Goal: Ask a question

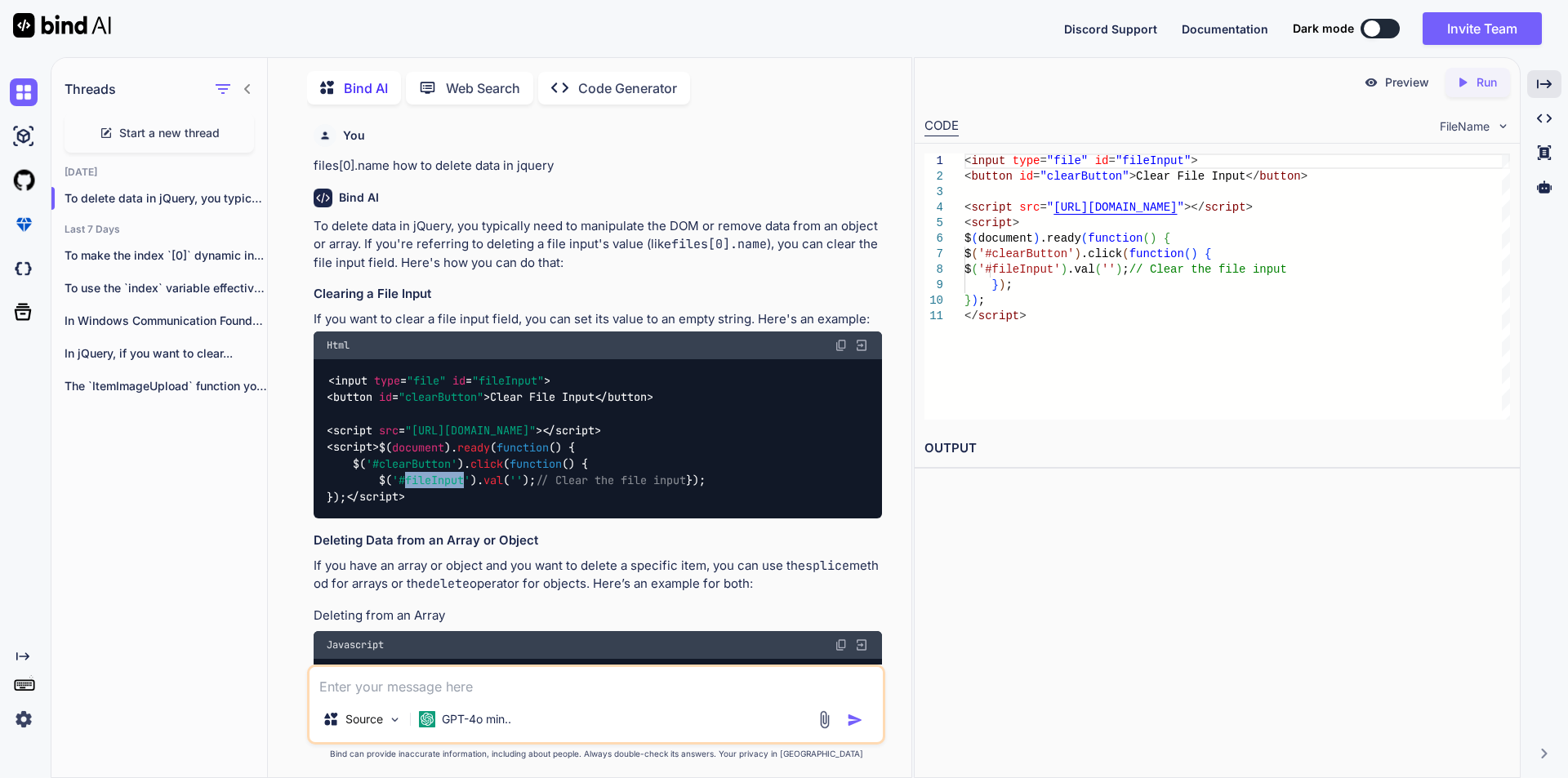
scroll to position [7, 0]
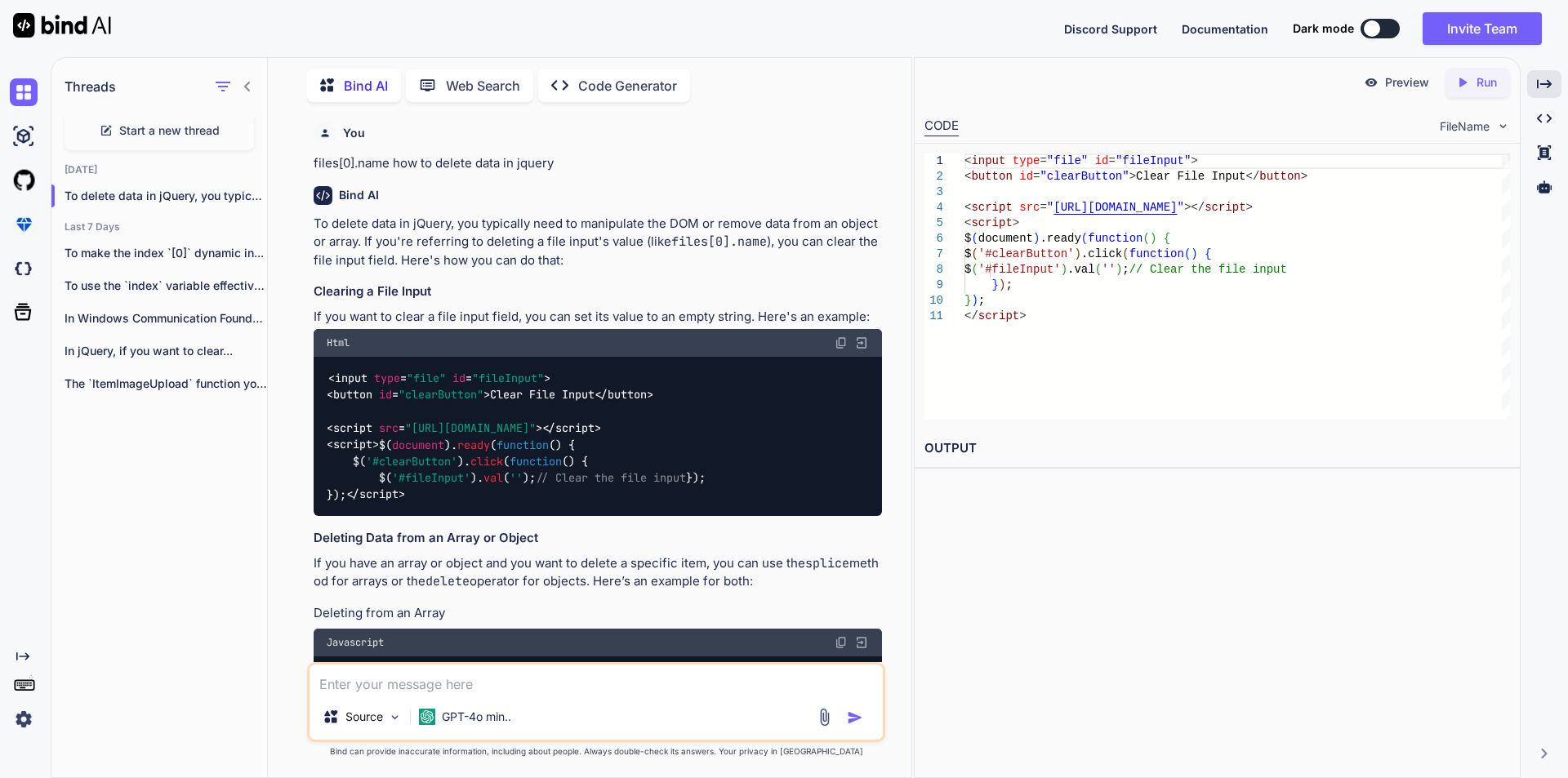
click at [178, 122] on span "Start a new thread" at bounding box center [169, 130] width 101 height 17
type textarea "x"
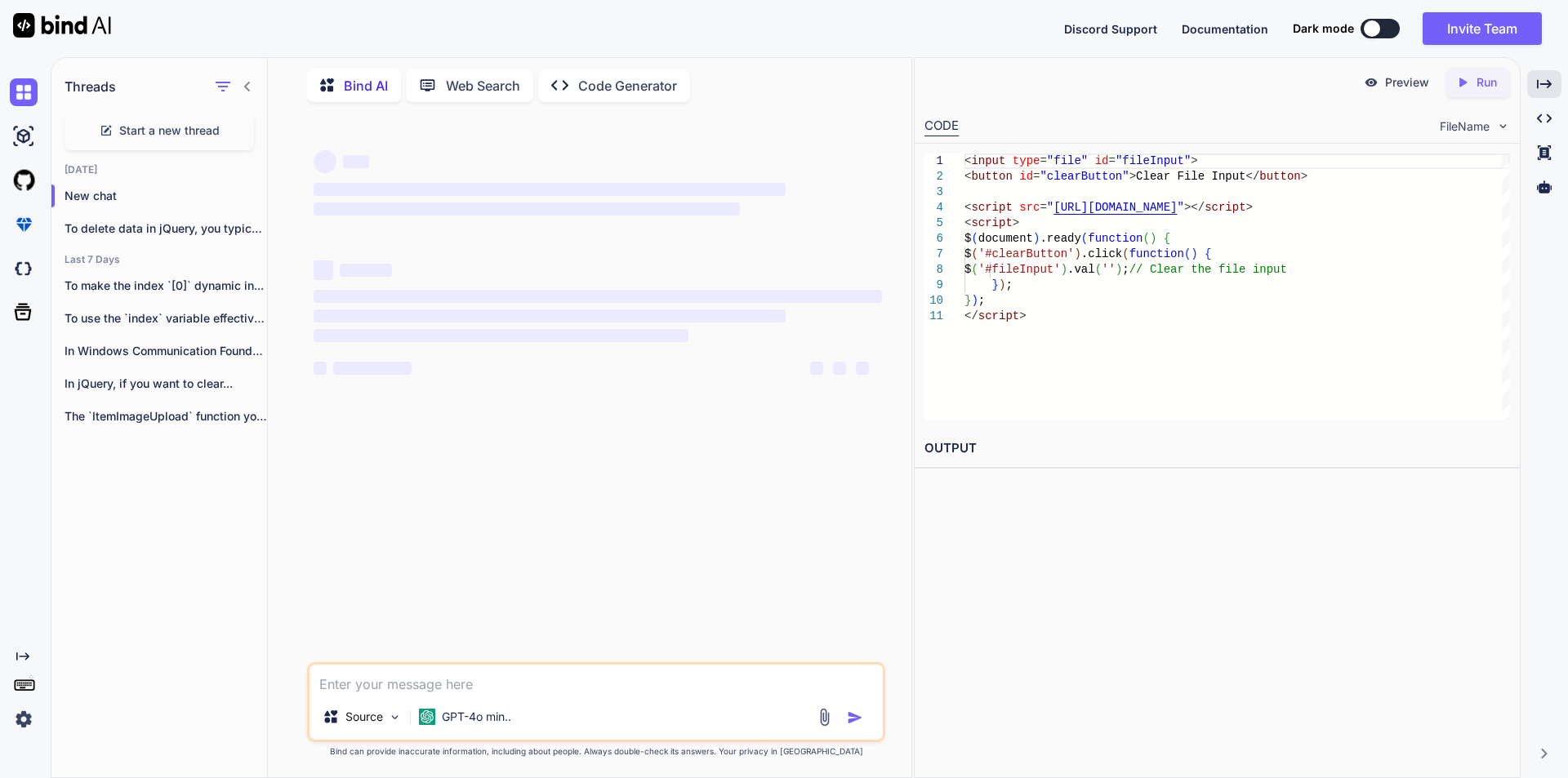
click at [391, 675] on textarea at bounding box center [596, 679] width 573 height 29
paste textarea "function DeleteItem (itemId, itemName, index) { var data = { ItemId = itemId, I…"
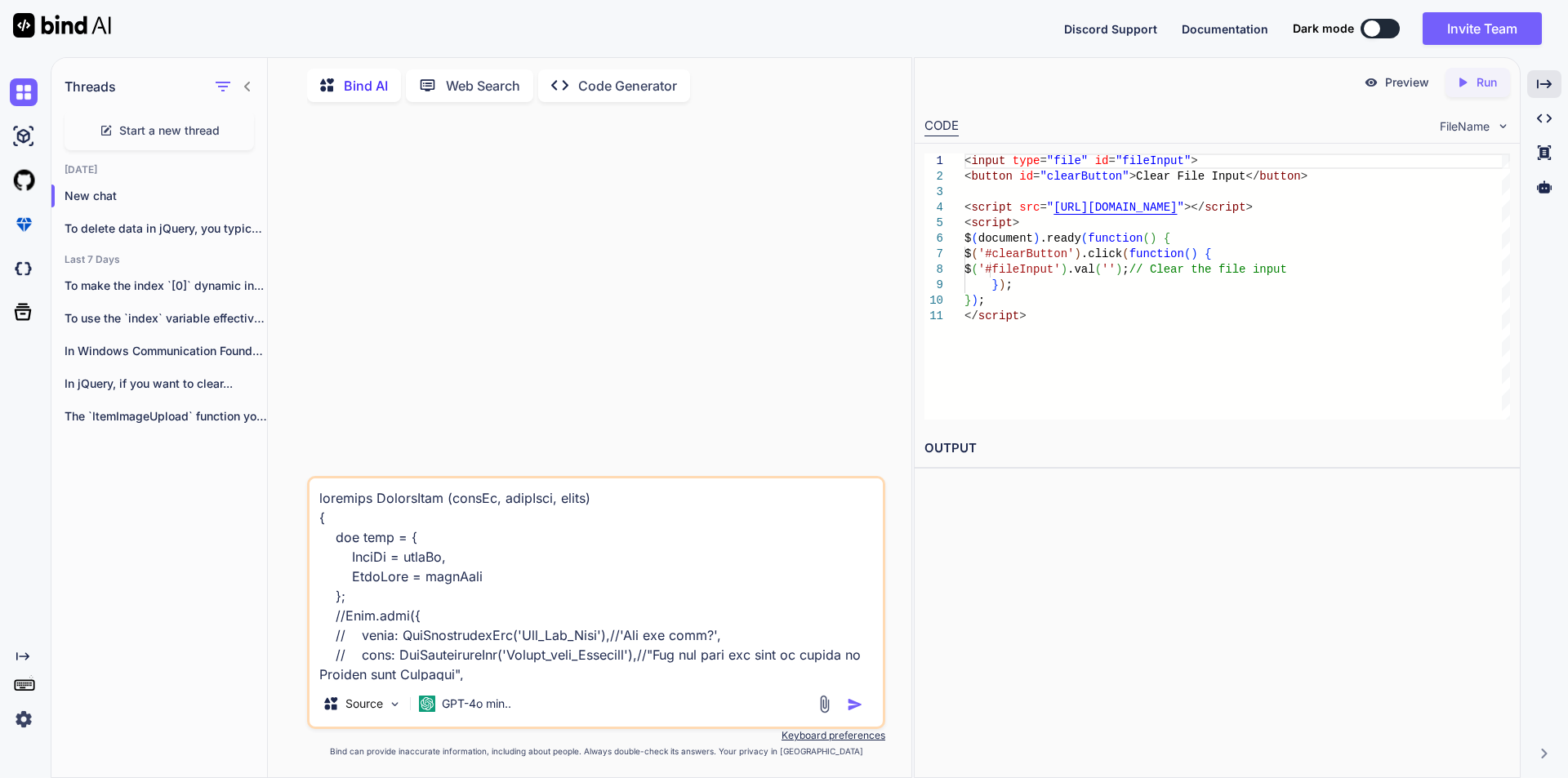
scroll to position [708, 0]
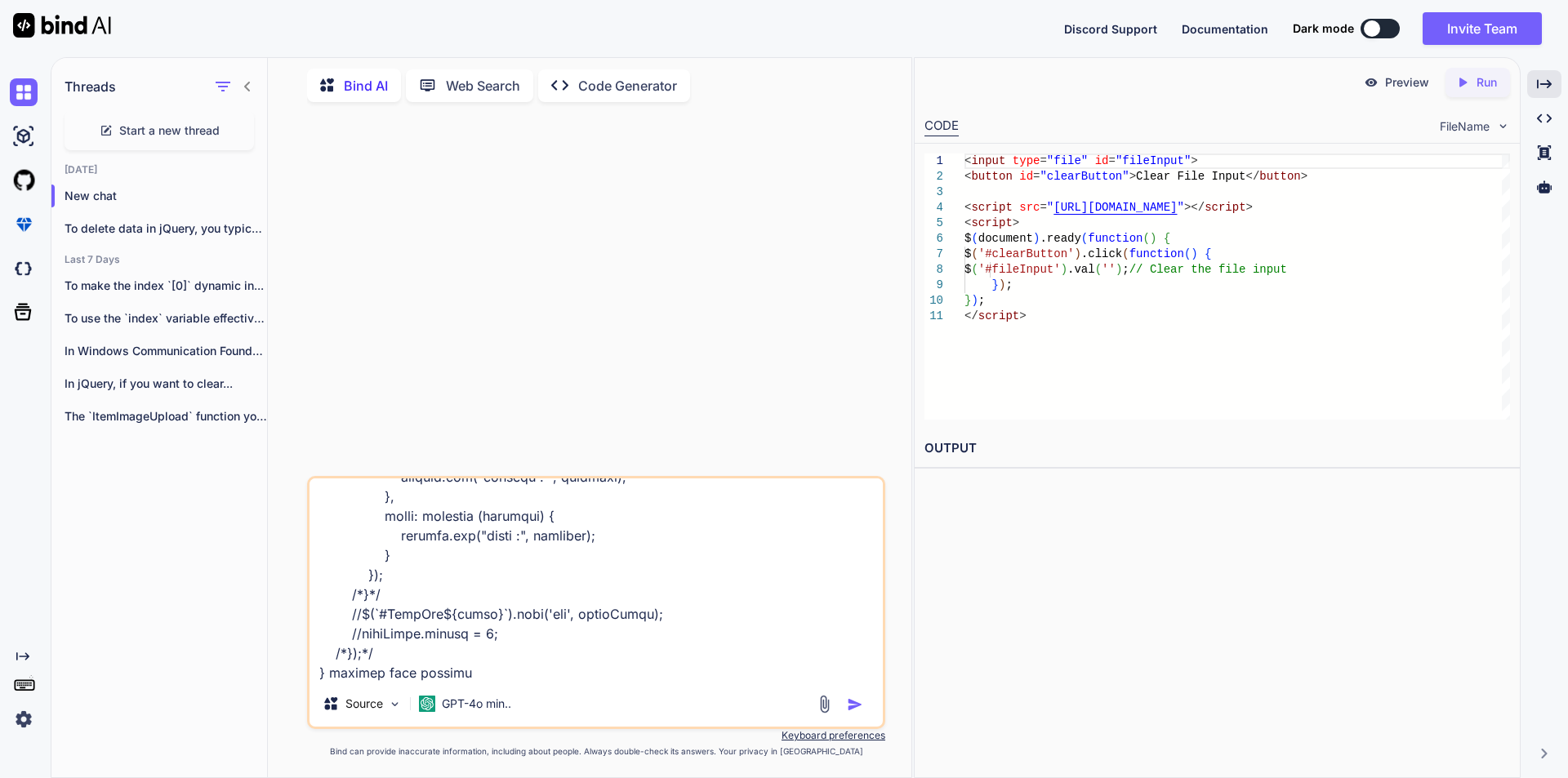
type textarea "function DeleteItem (itemId, itemName, index) { var data = { ItemId = itemId, I…"
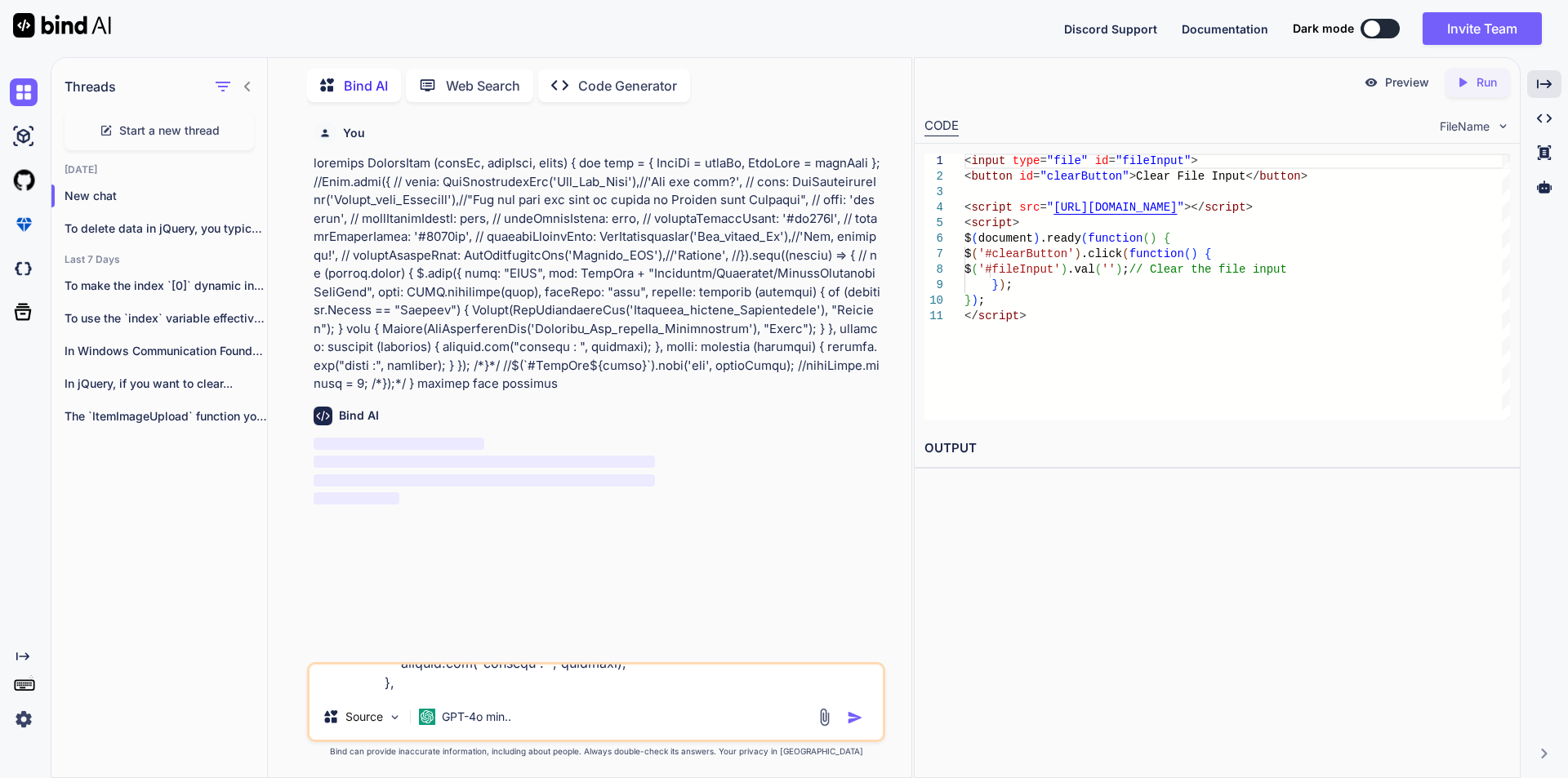
scroll to position [0, 0]
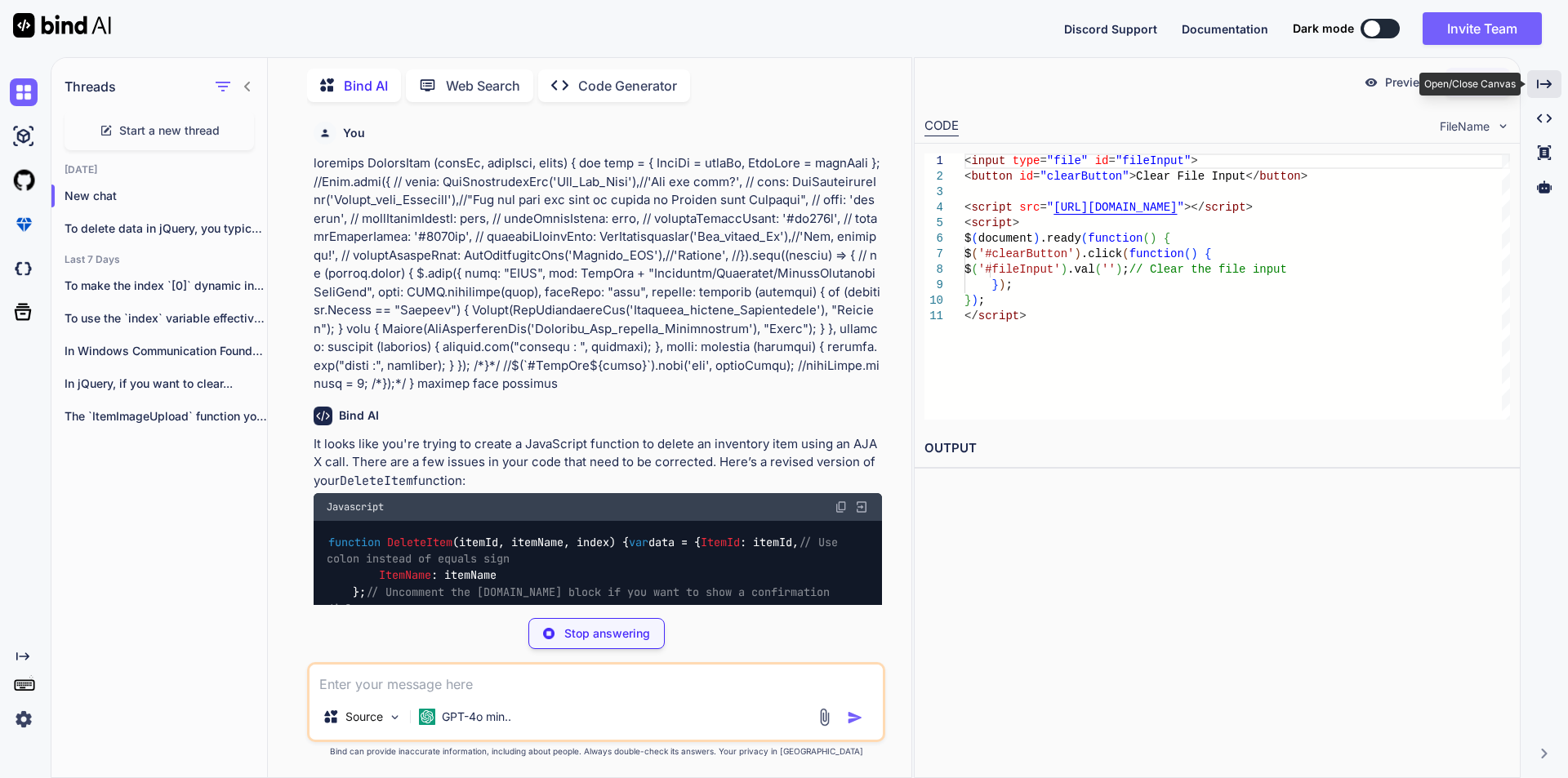
click at [1545, 76] on icon "Created with Pixso." at bounding box center [1544, 83] width 15 height 15
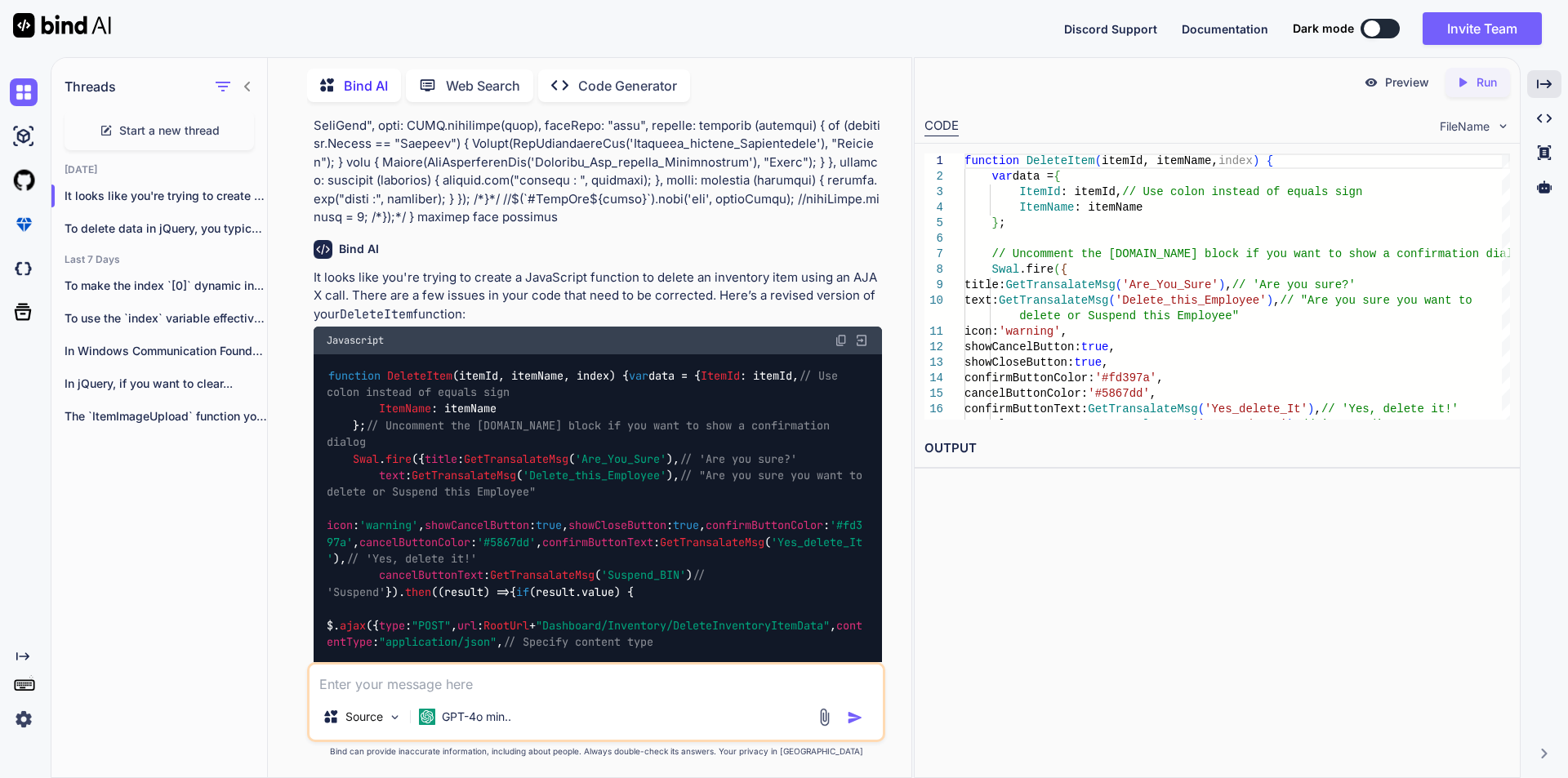
scroll to position [125, 0]
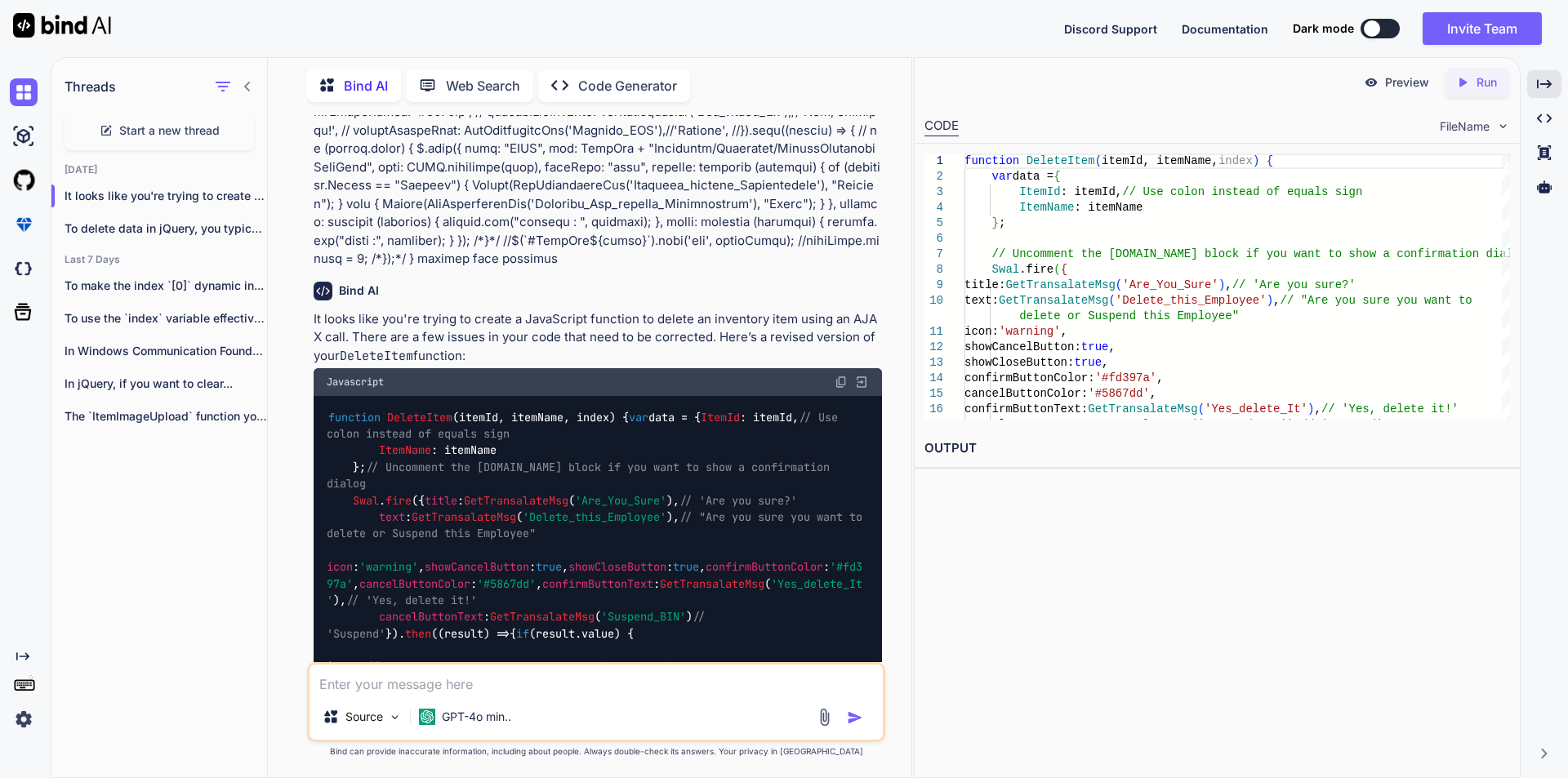
click at [836, 380] on img at bounding box center [840, 382] width 13 height 13
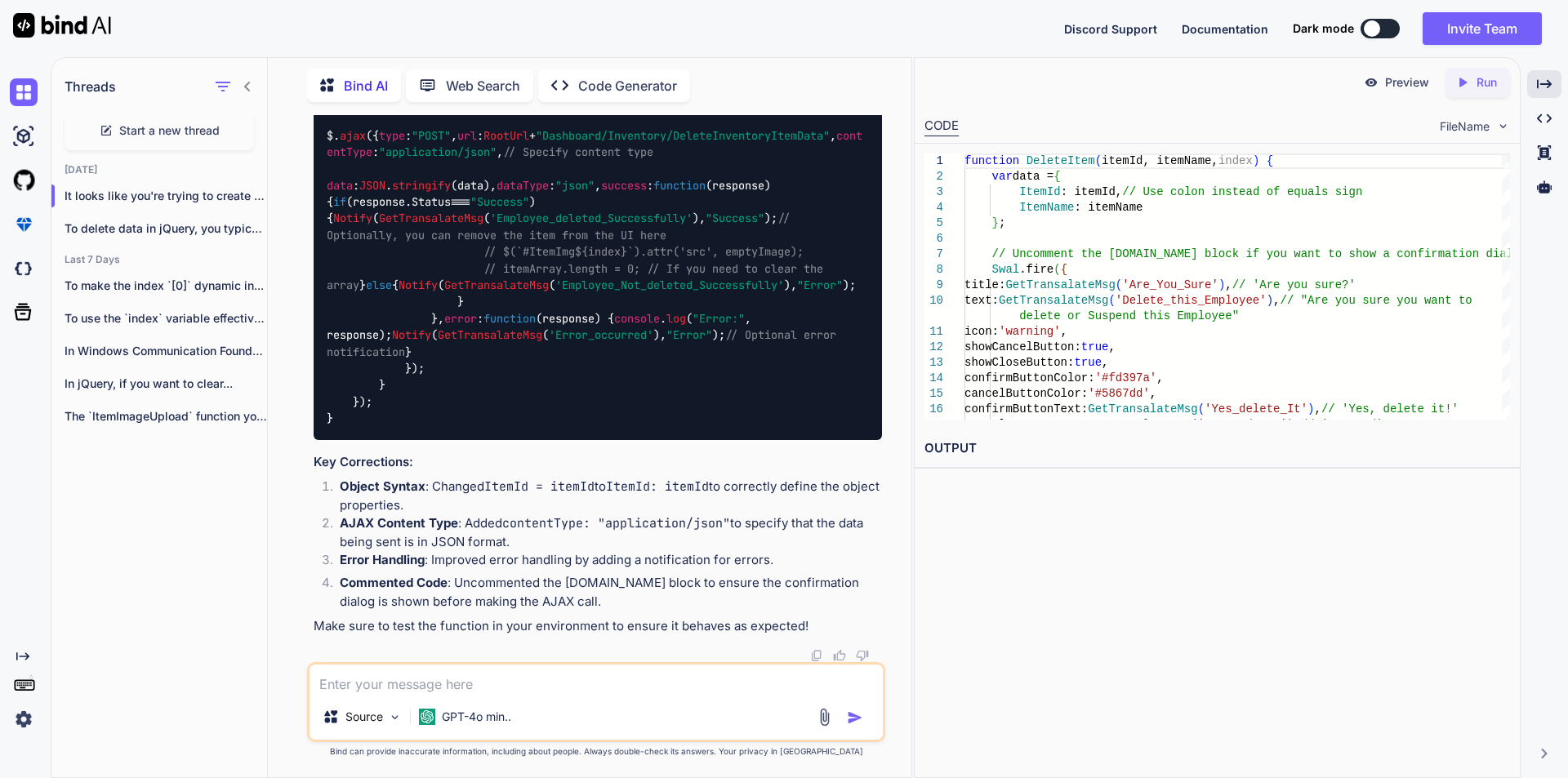
scroll to position [778, 0]
click at [246, 195] on icon "button" at bounding box center [248, 196] width 8 height 2
click at [286, 267] on div "Delete" at bounding box center [319, 256] width 160 height 32
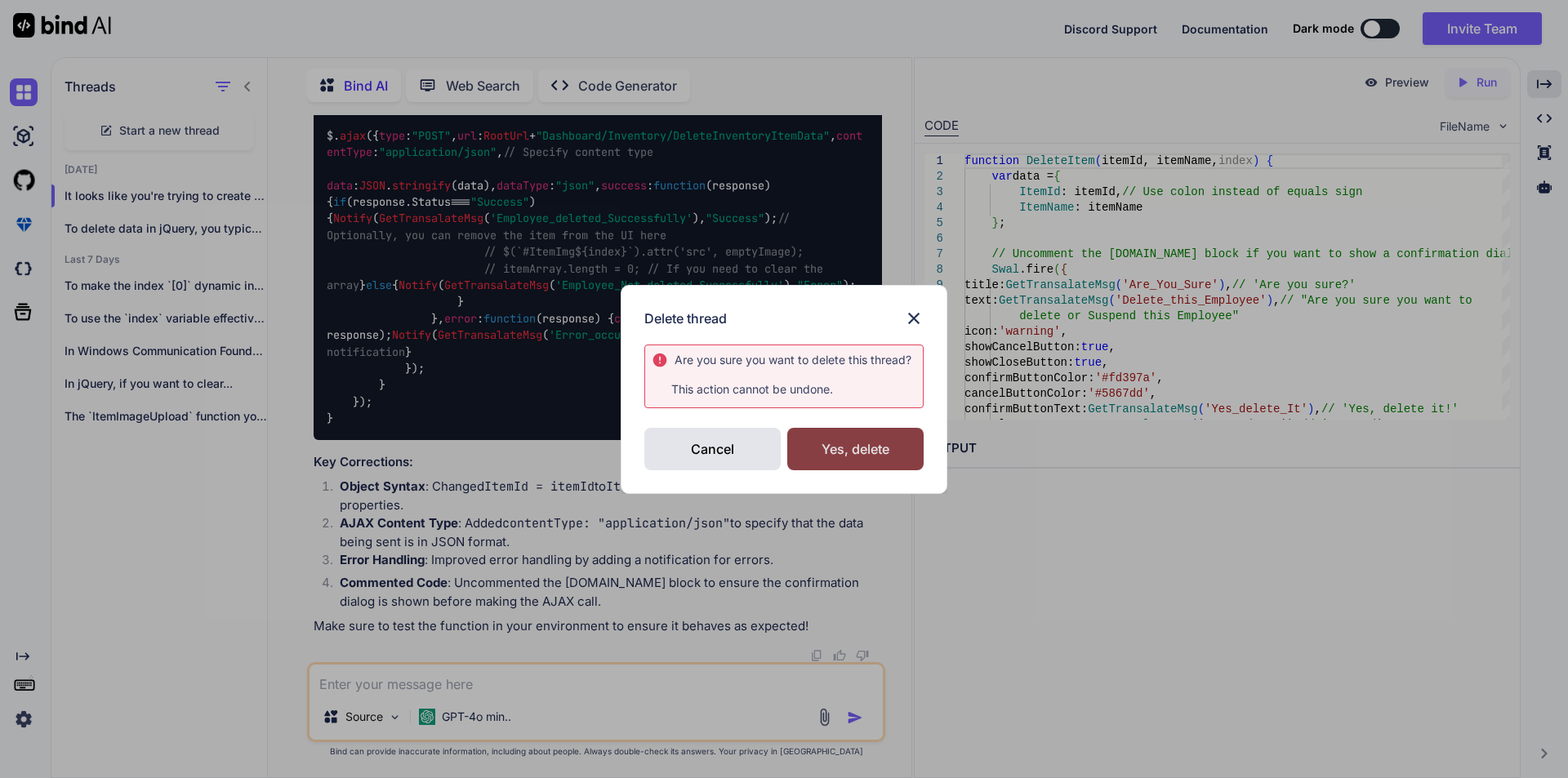
click at [828, 454] on div "Yes, delete" at bounding box center [855, 448] width 136 height 42
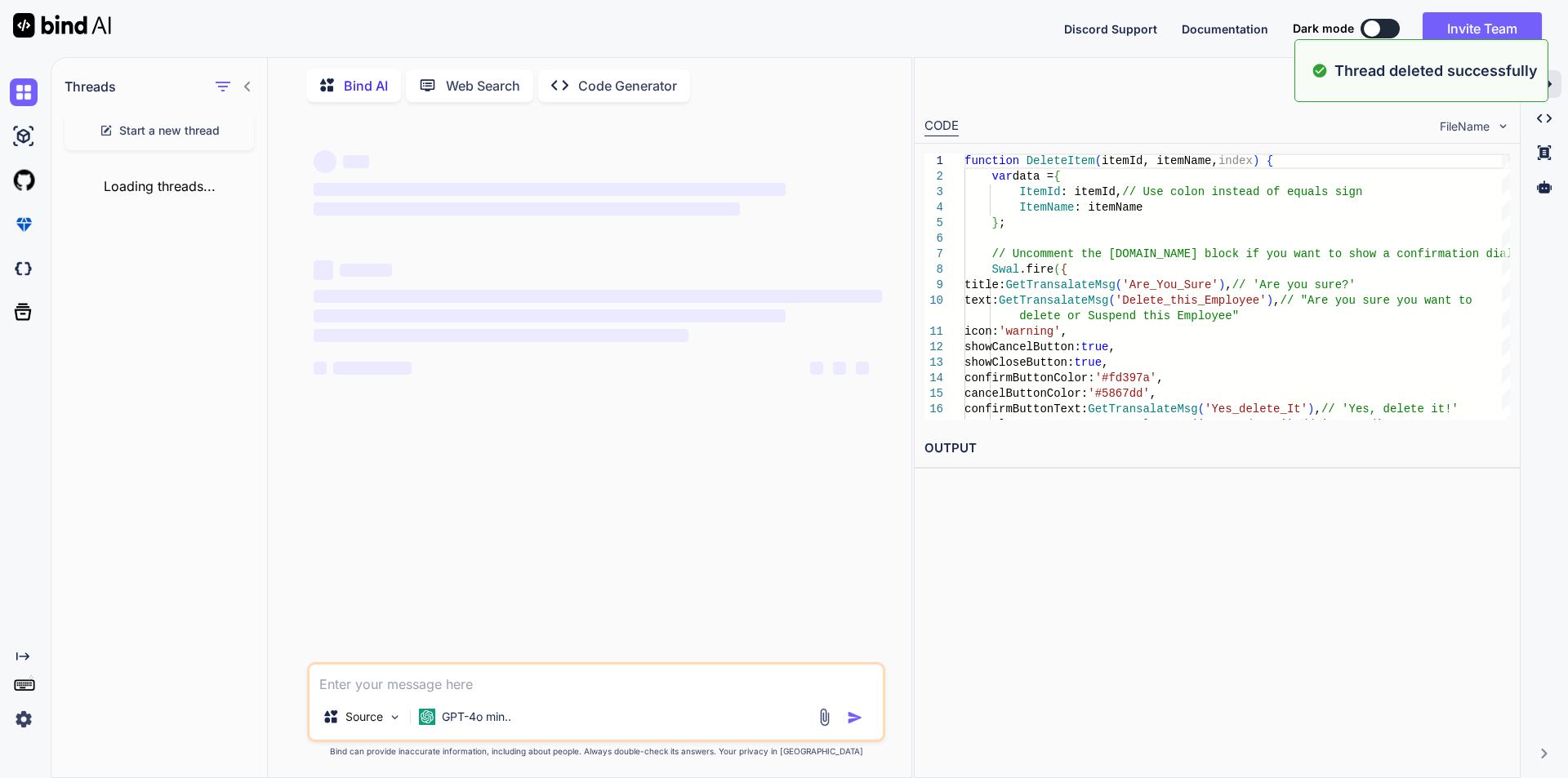
scroll to position [0, 0]
click at [445, 683] on textarea at bounding box center [596, 679] width 573 height 29
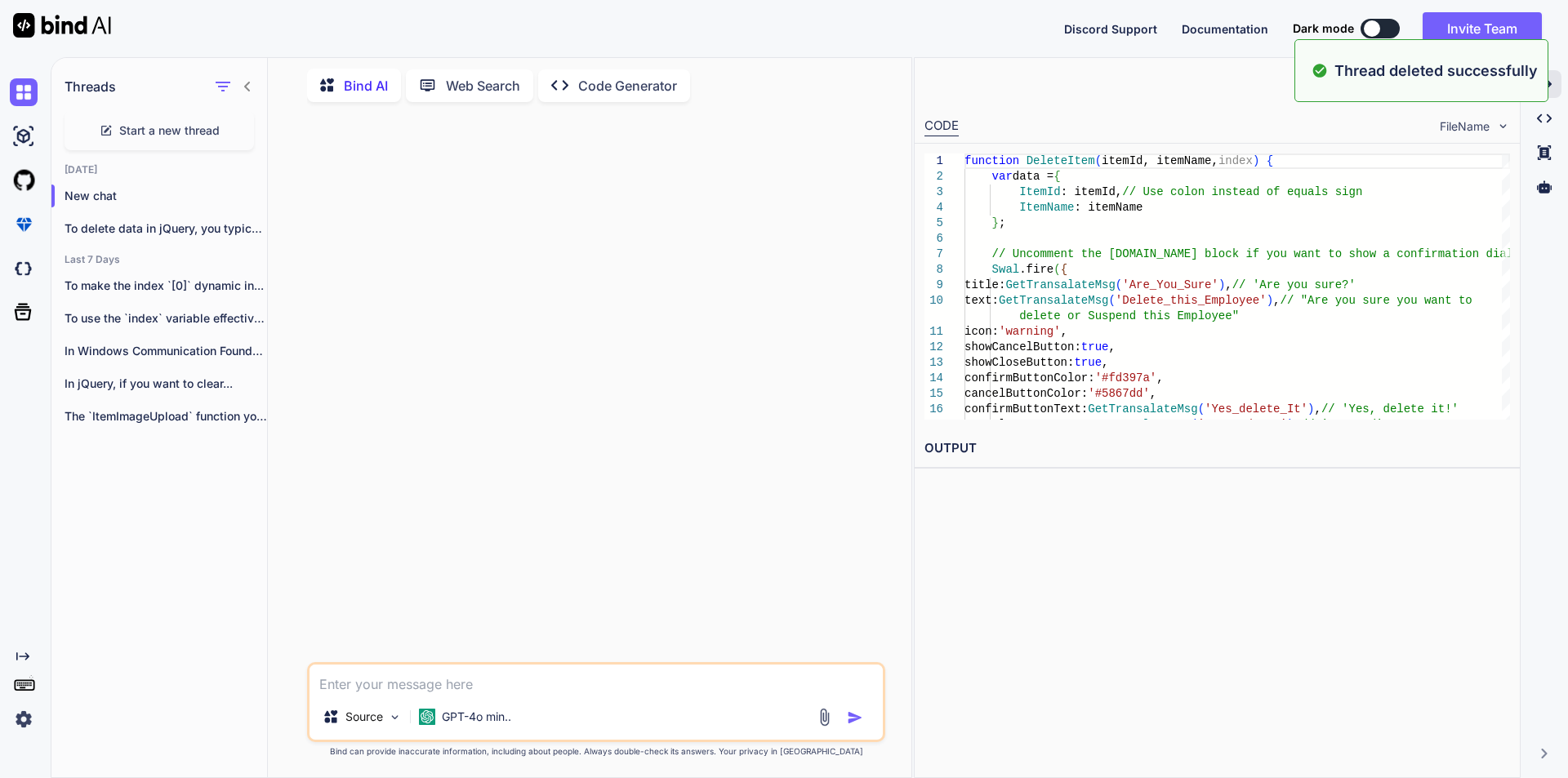
paste textarea "function DeleteItem (itemId, index) { ItemId = itemId, [DOMAIN_NAME]({ title: G…"
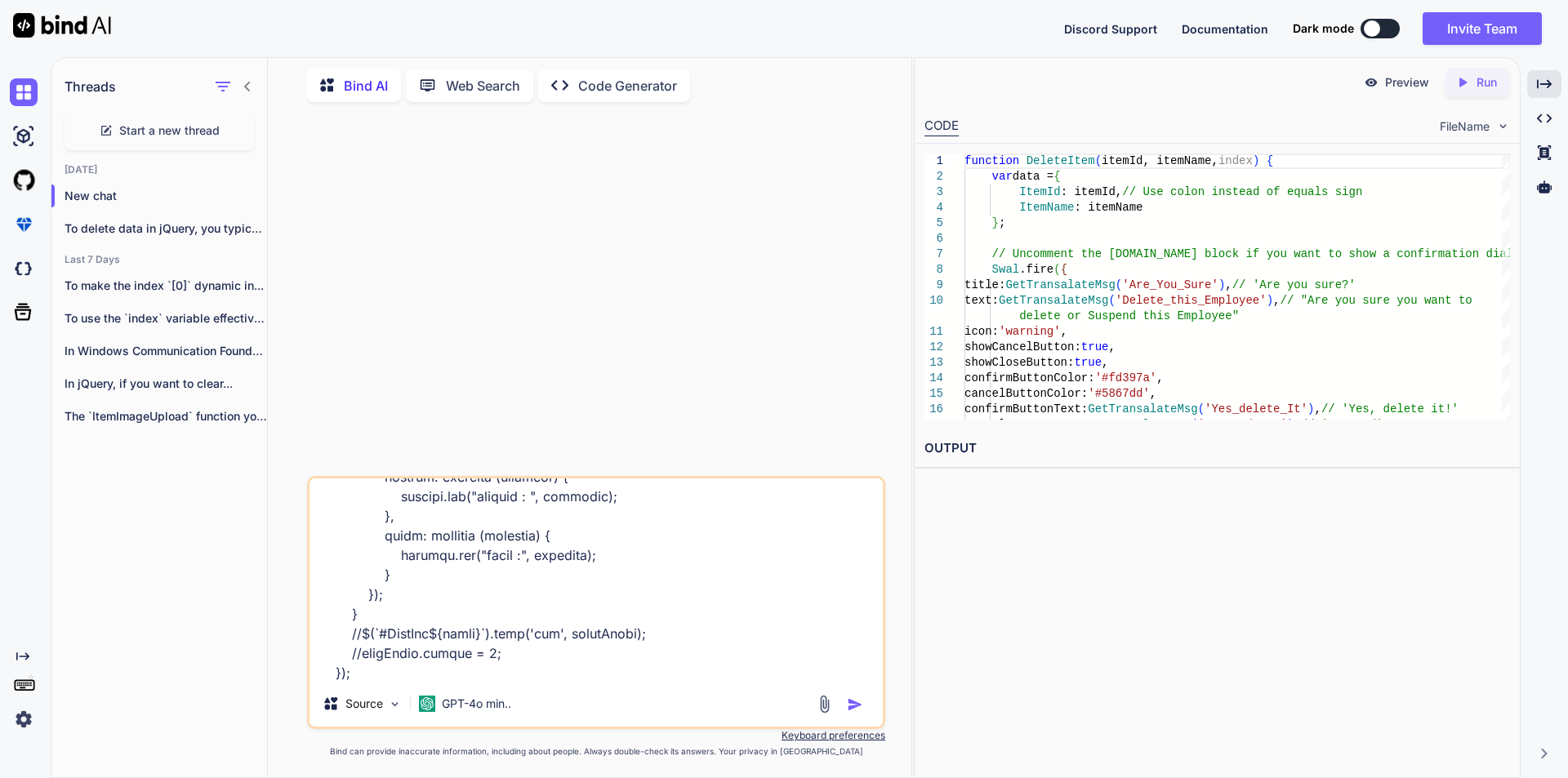
type textarea "function DeleteItem (itemId, index) { ItemId = itemId, [DOMAIN_NAME]({ title: G…"
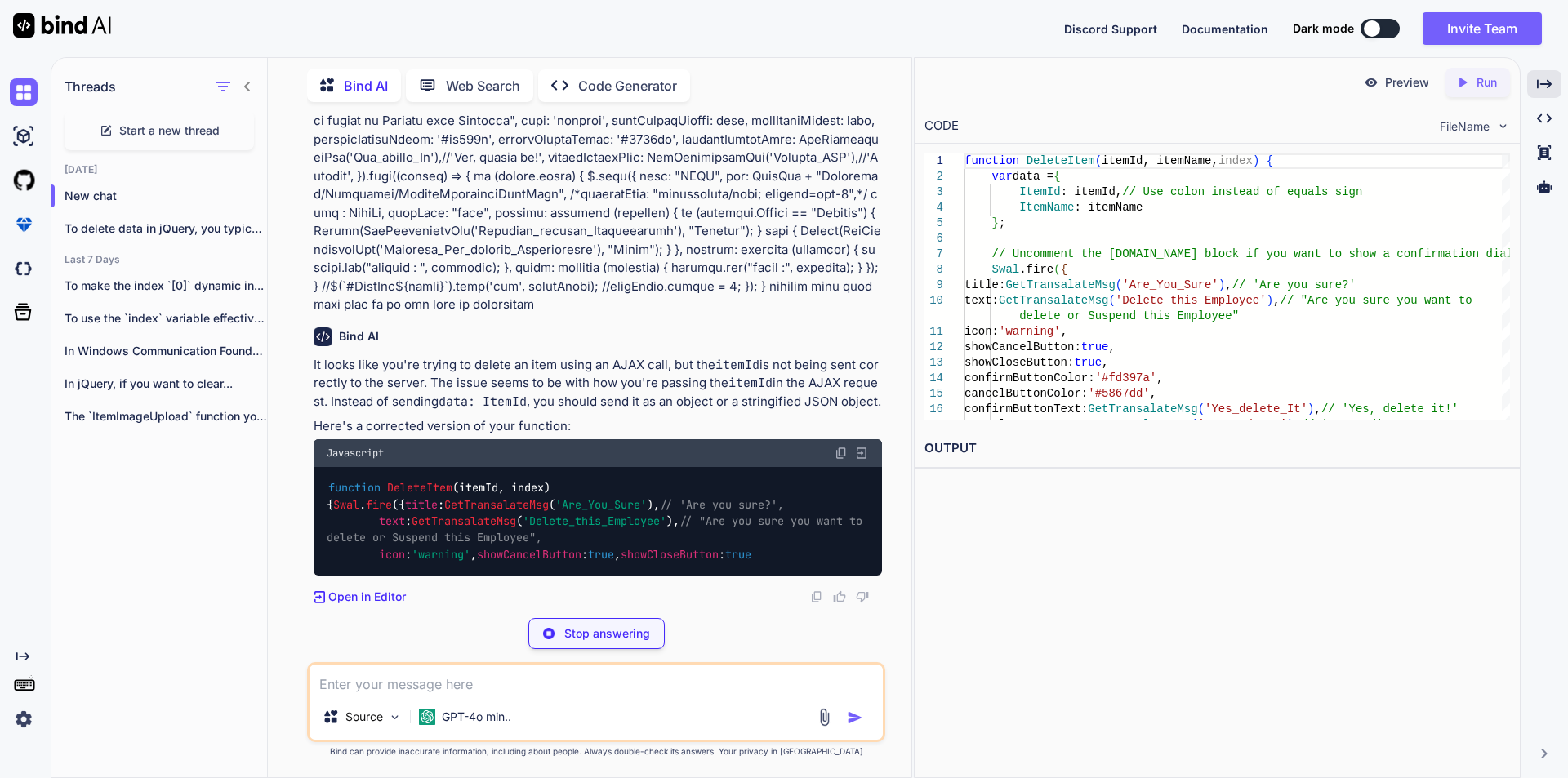
scroll to position [165, 0]
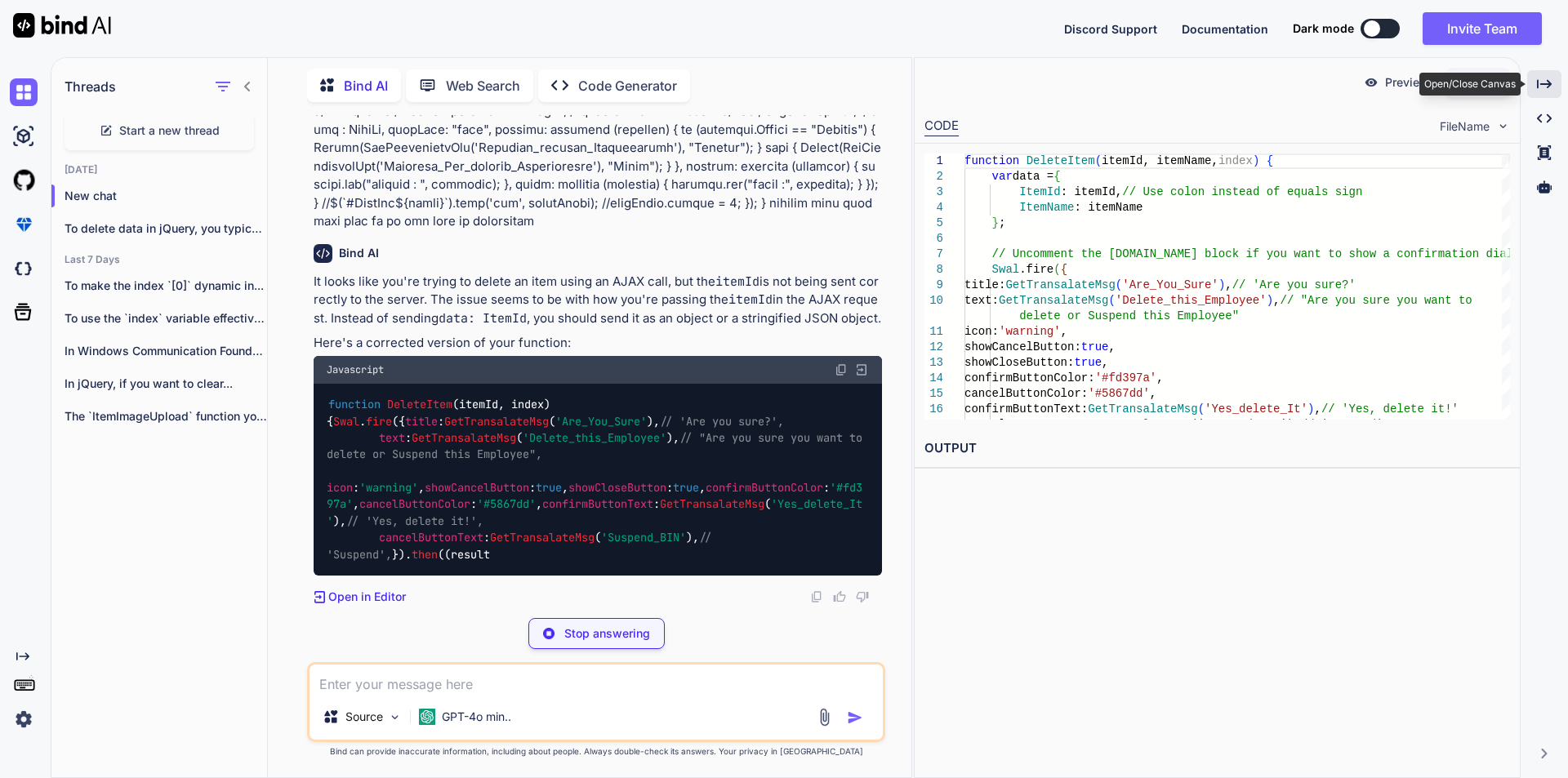
click at [1548, 81] on icon at bounding box center [1544, 83] width 15 height 9
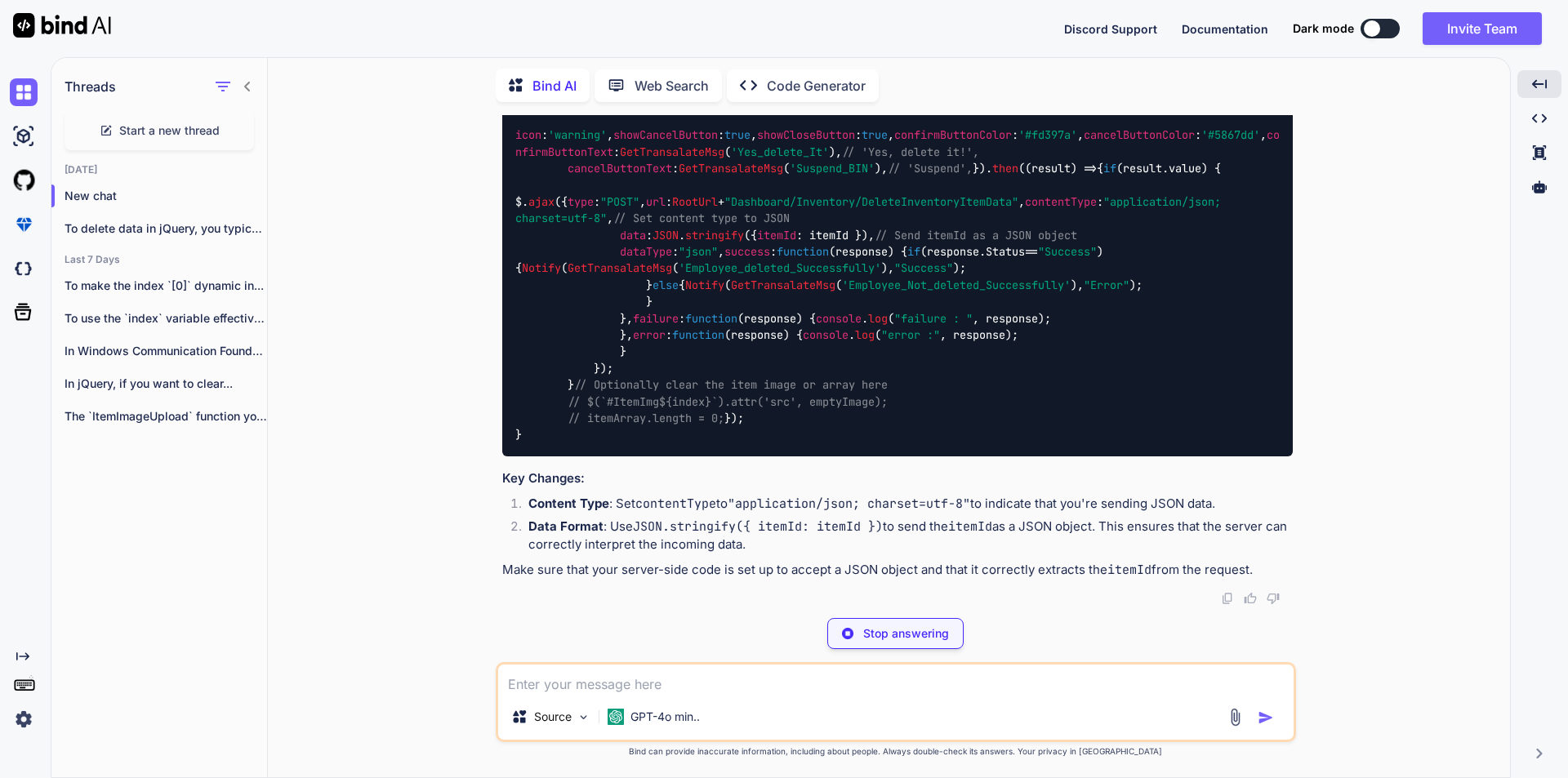
scroll to position [501, 0]
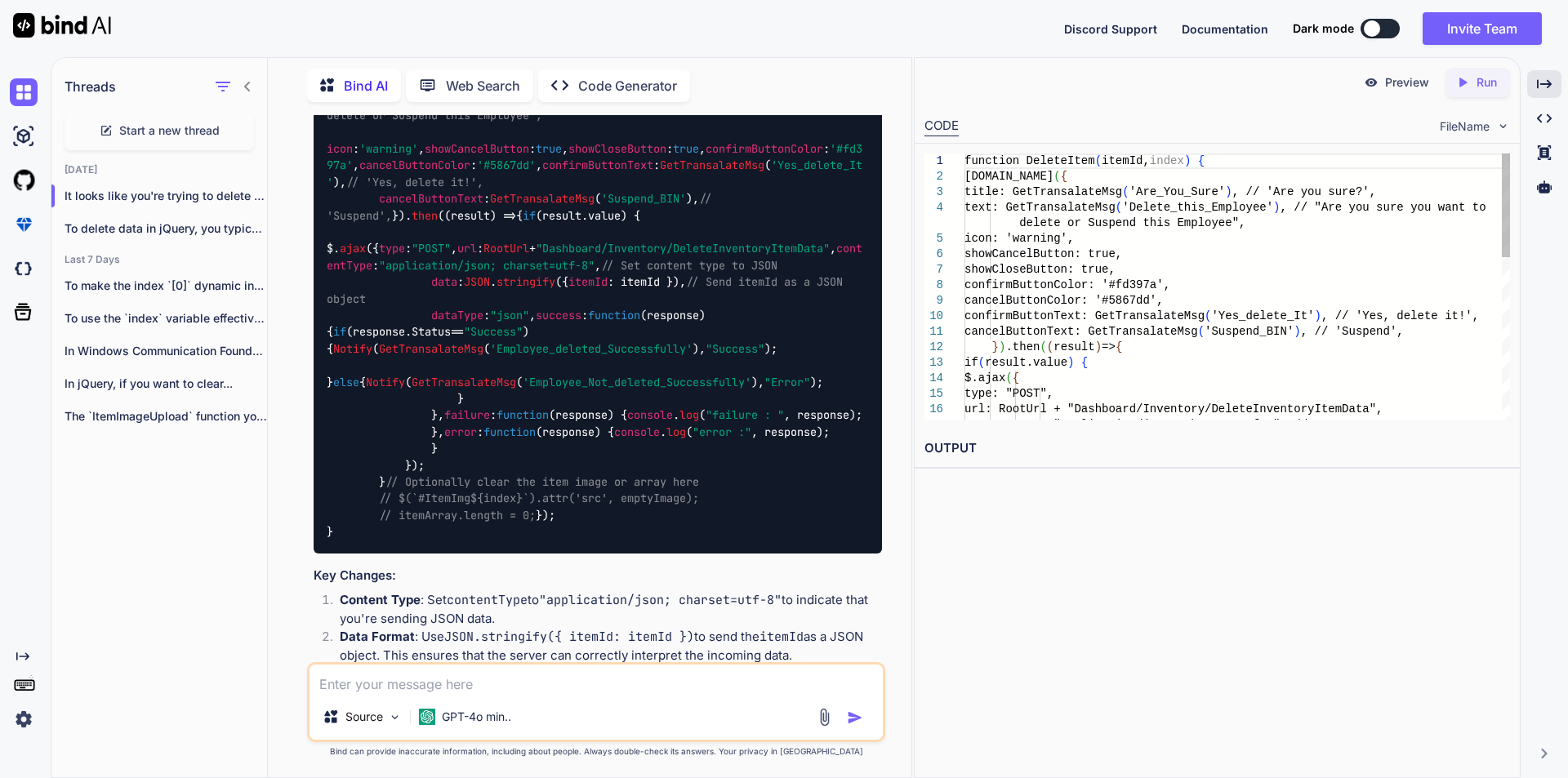
click at [778, 273] on span "// Set content type to JSON" at bounding box center [689, 265] width 176 height 15
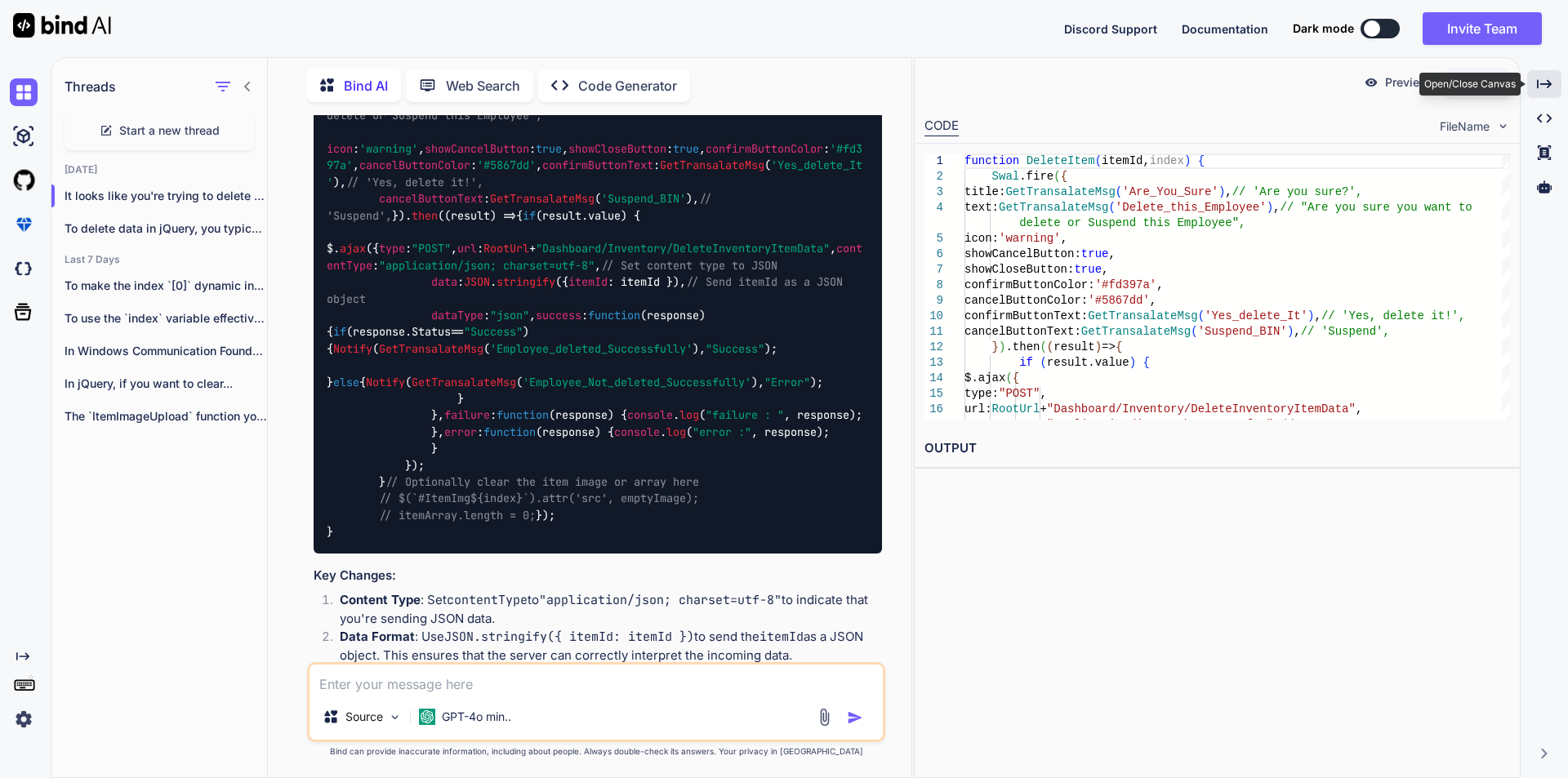
click at [1538, 83] on icon "Created with Pixso." at bounding box center [1544, 83] width 15 height 15
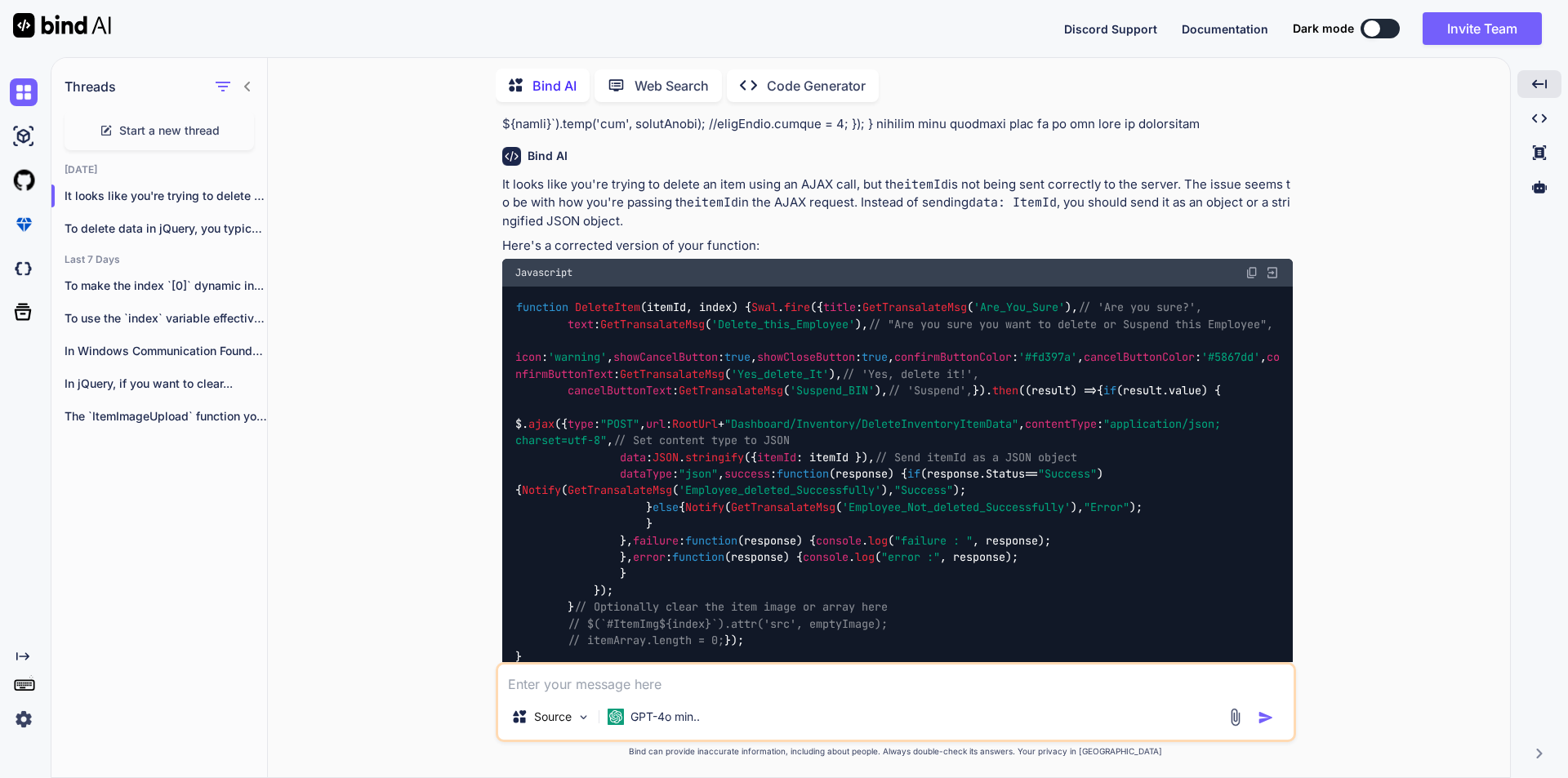
scroll to position [160, 0]
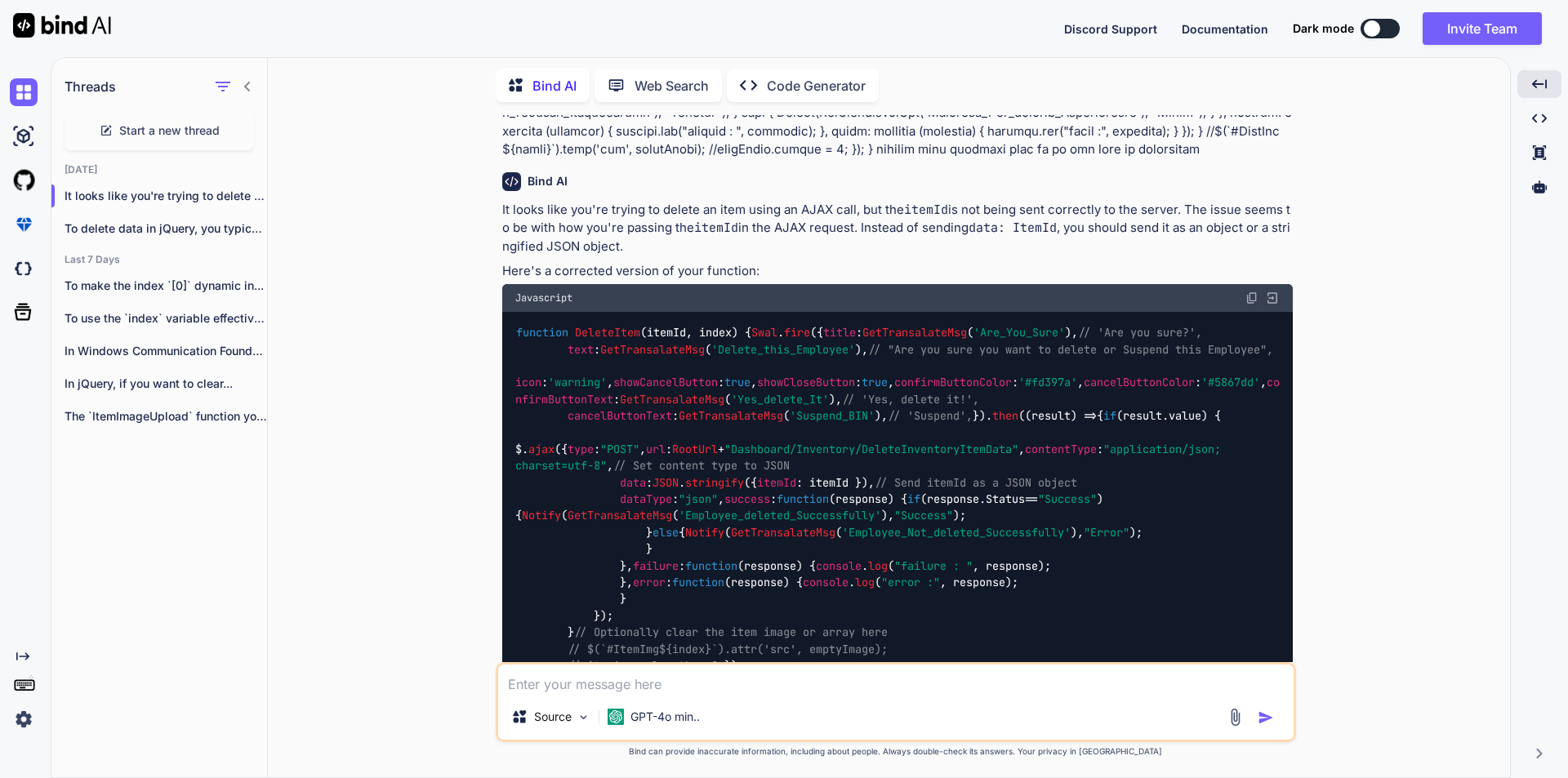
click at [1251, 296] on img at bounding box center [1251, 297] width 13 height 13
